Goal: Information Seeking & Learning: Learn about a topic

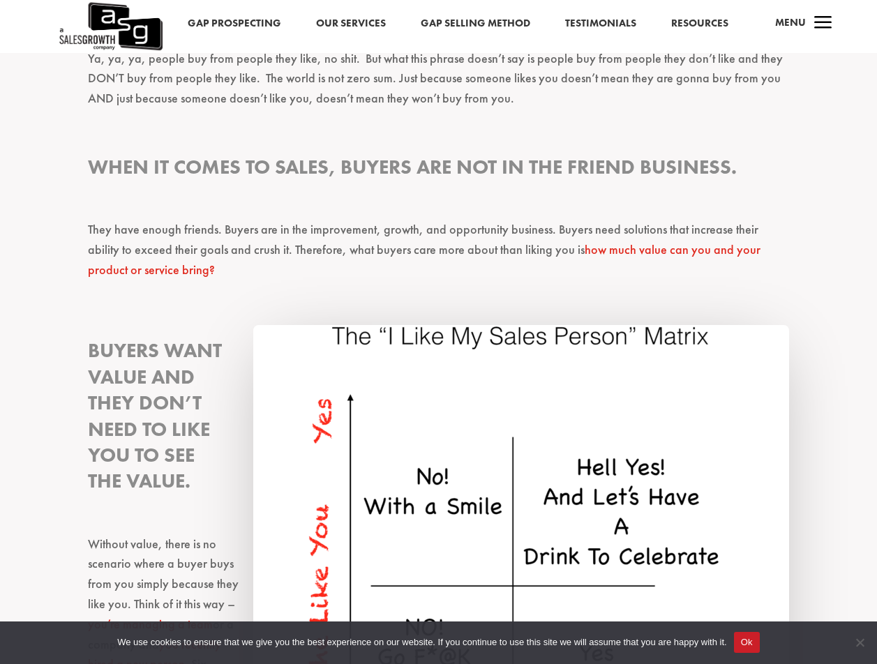
scroll to position [767, 0]
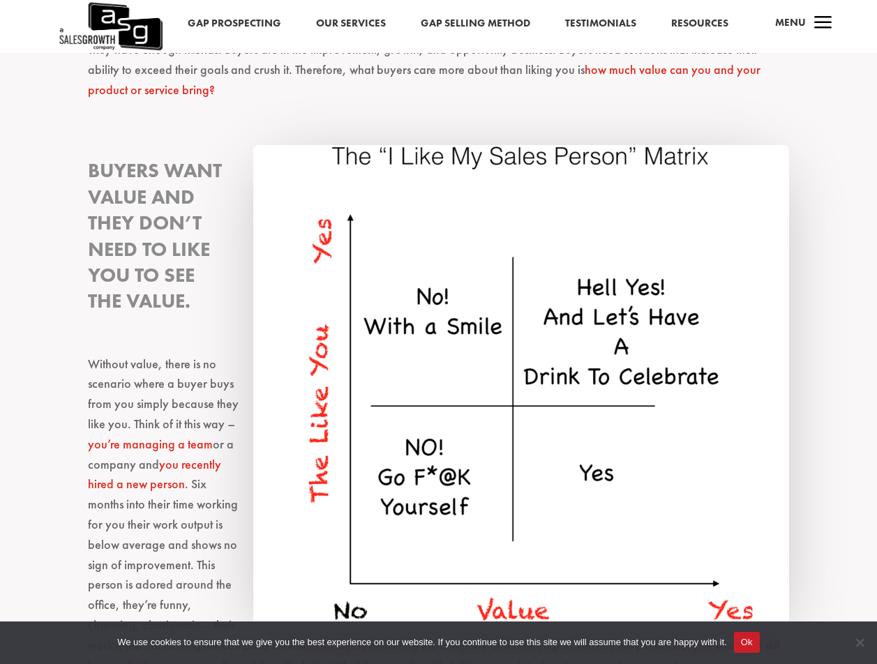
click at [513, 152] on img at bounding box center [521, 388] width 536 height 486
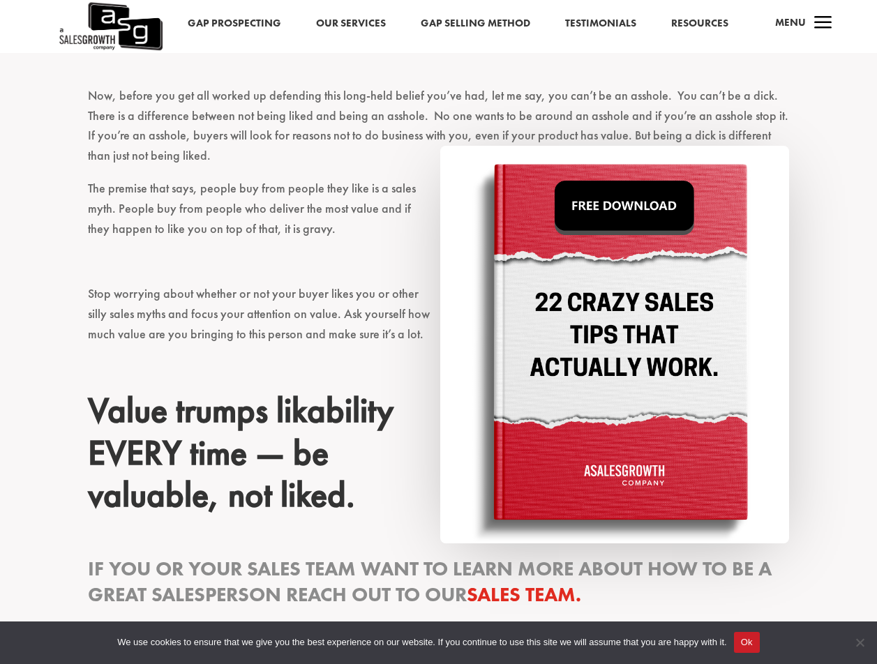
scroll to position [1674, 0]
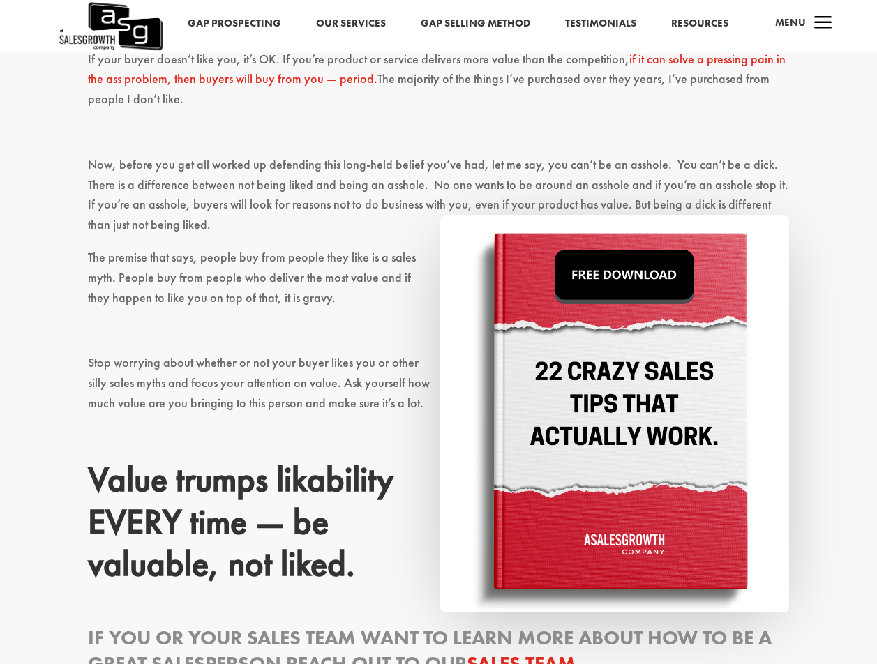
scroll to position [1659, 0]
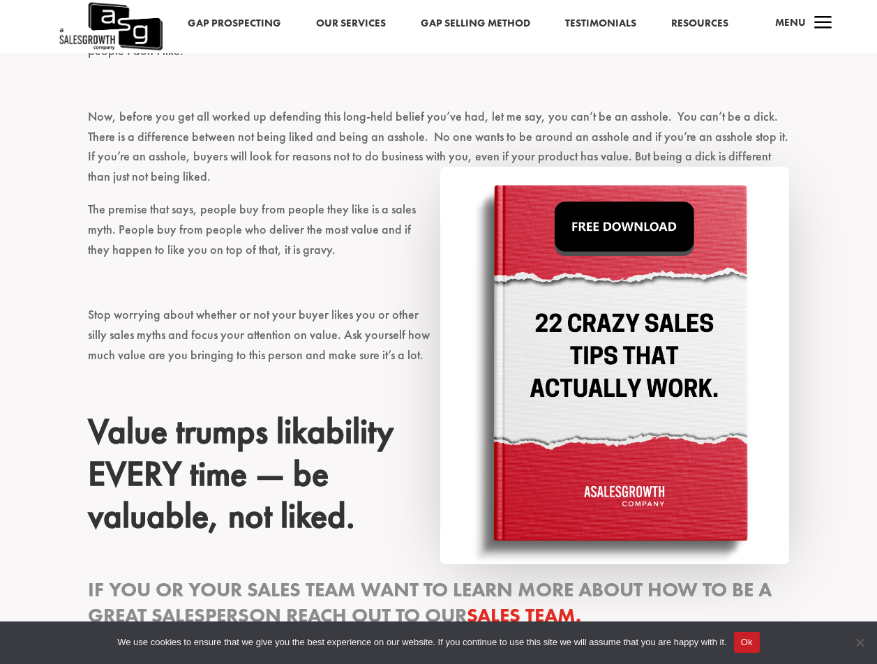
click at [594, 209] on img at bounding box center [614, 366] width 349 height 398
